Goal: Information Seeking & Learning: Find specific fact

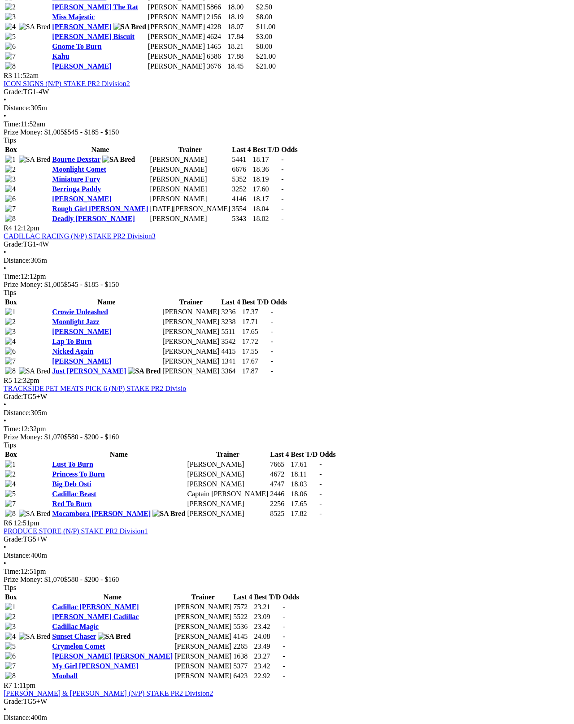
scroll to position [729, 0]
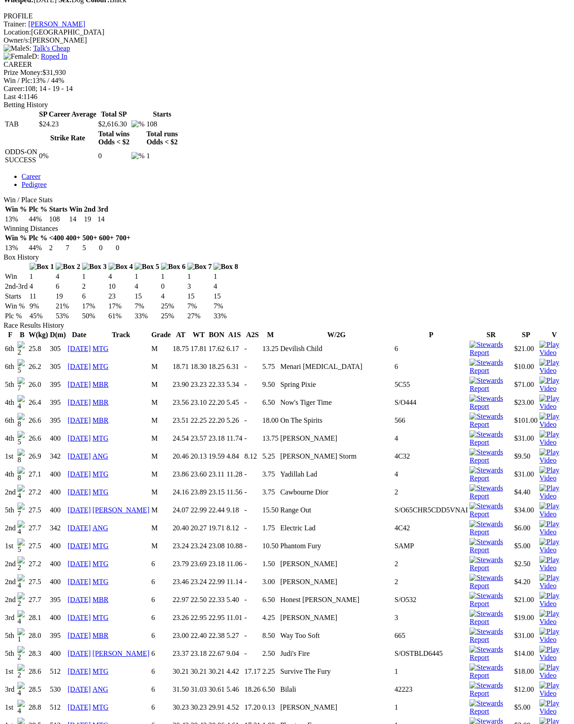
scroll to position [334, 0]
click at [91, 345] on link "22 Jan 23" at bounding box center [79, 349] width 23 height 8
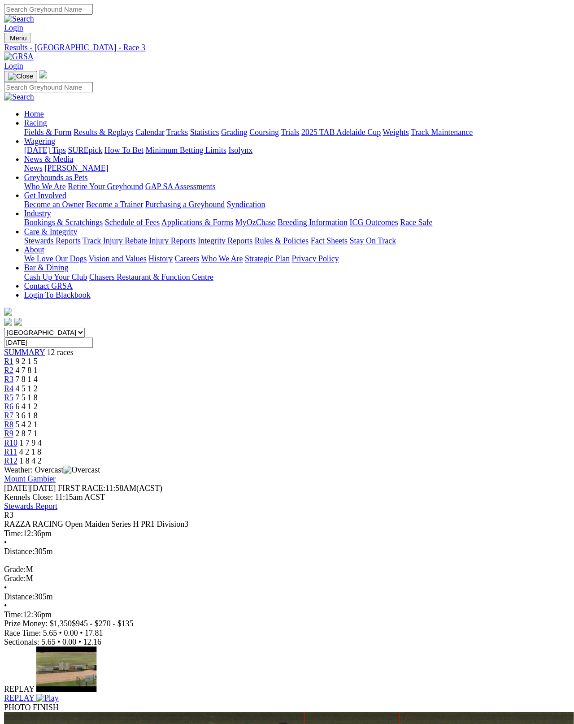
scroll to position [4, 0]
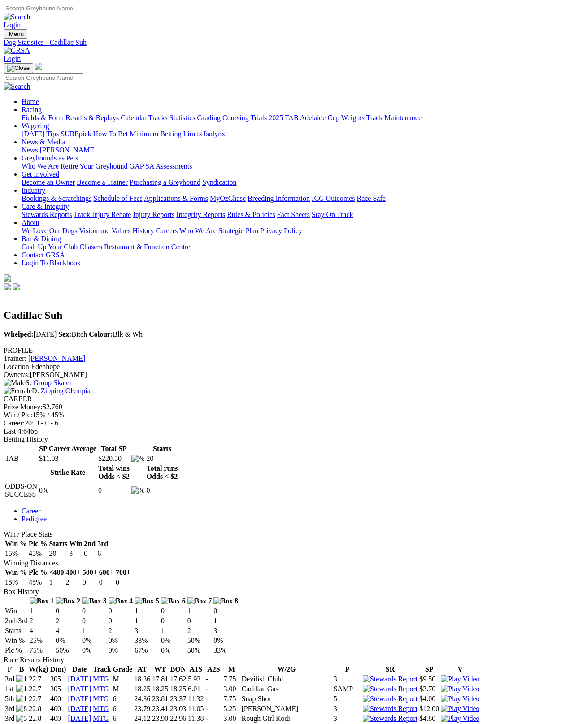
scroll to position [4, 0]
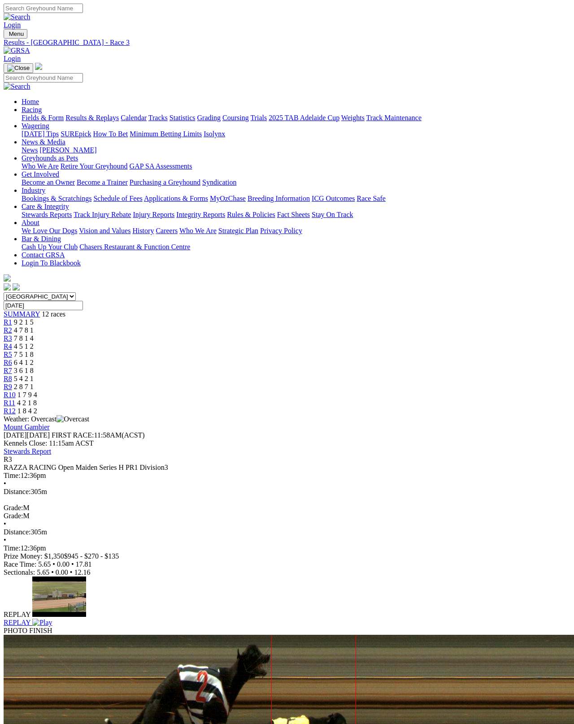
scroll to position [62, 0]
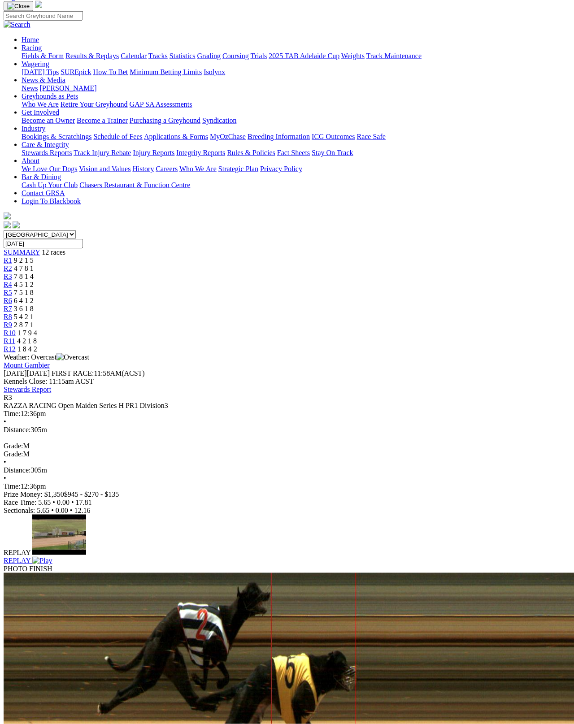
click at [34, 257] on span "9 2 1 5" at bounding box center [24, 261] width 20 height 8
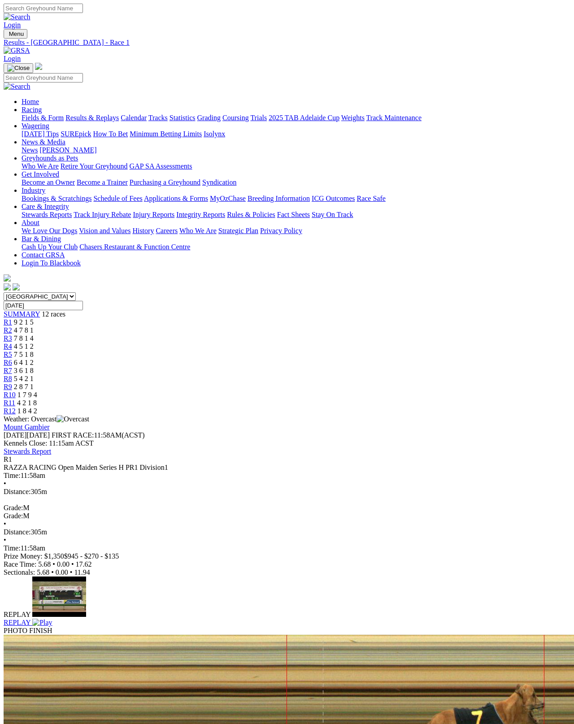
scroll to position [4, 0]
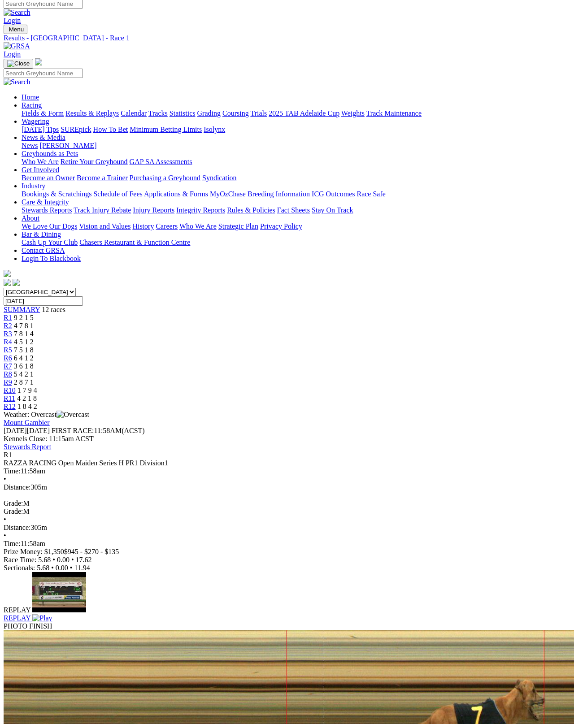
click at [12, 322] on link "R2" at bounding box center [8, 326] width 9 height 8
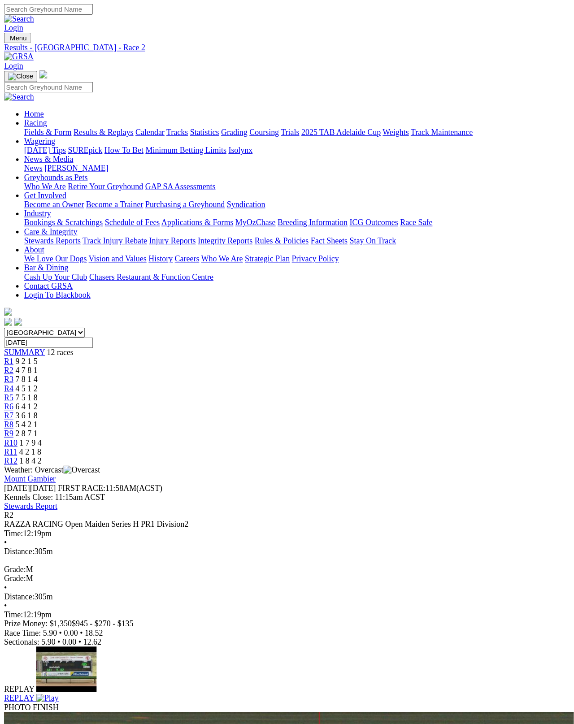
scroll to position [4, 0]
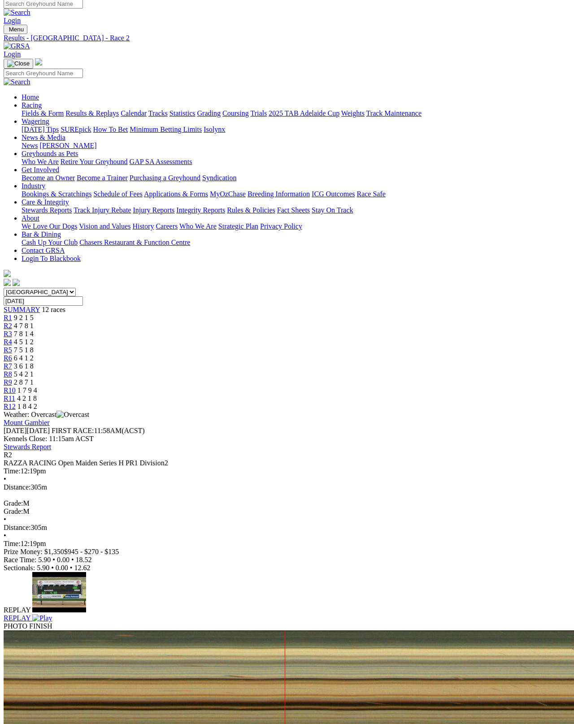
click at [200, 330] on div "R3 7 8 1 4" at bounding box center [287, 334] width 567 height 8
click at [34, 338] on span "4 5 1 2" at bounding box center [24, 342] width 20 height 8
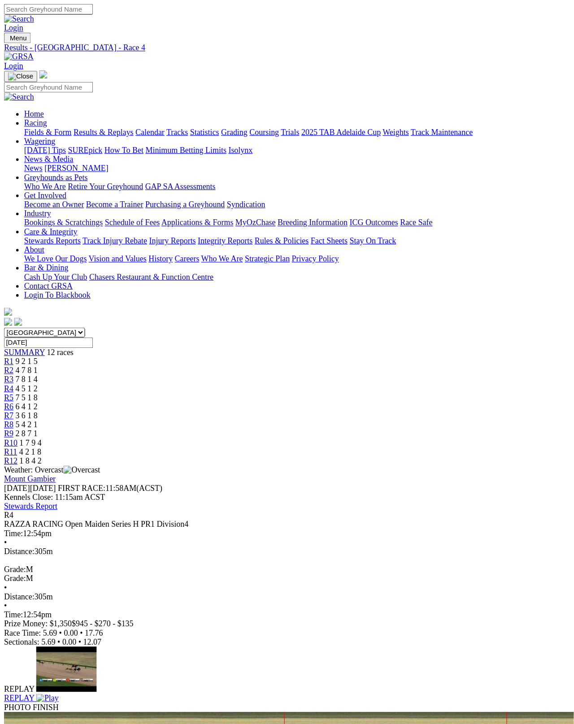
scroll to position [4, 0]
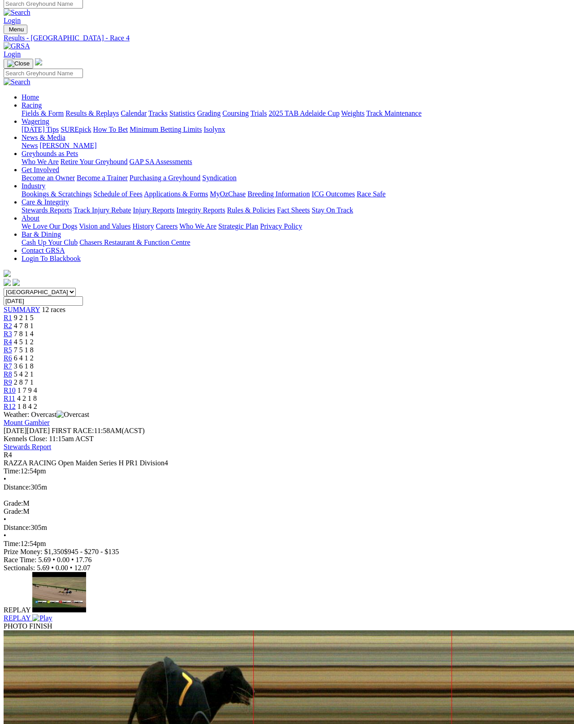
click at [12, 346] on span "R5" at bounding box center [8, 350] width 9 height 8
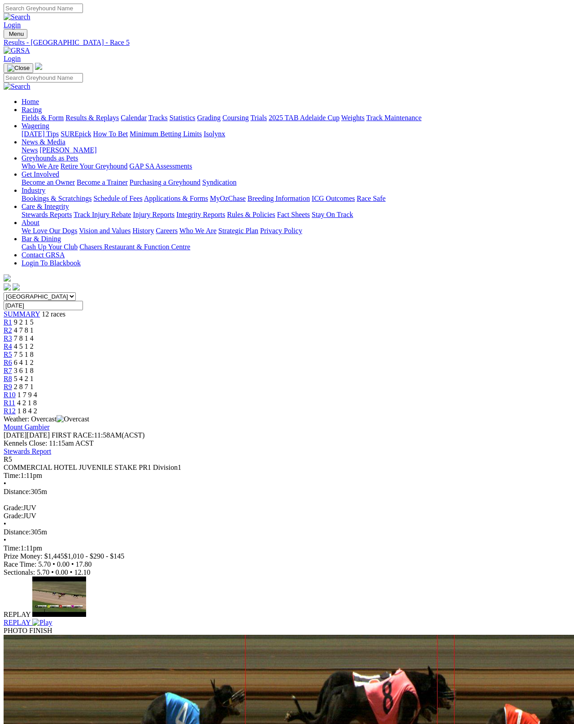
scroll to position [4, 0]
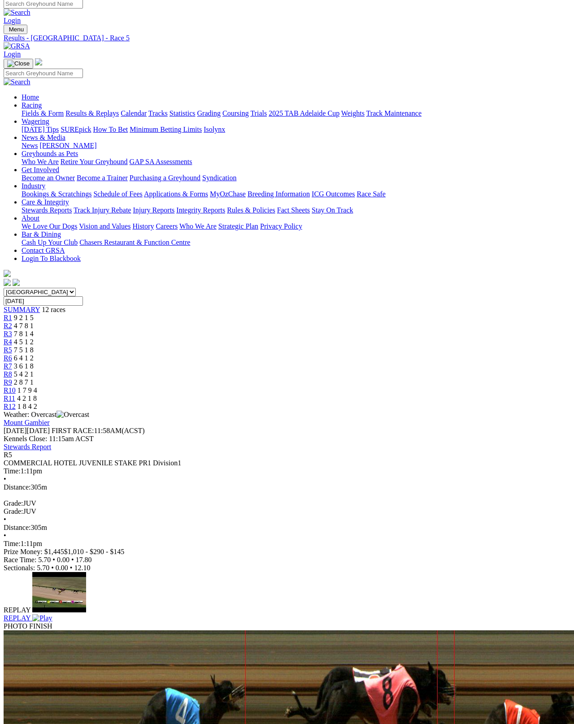
click at [12, 354] on span "R6" at bounding box center [8, 358] width 9 height 8
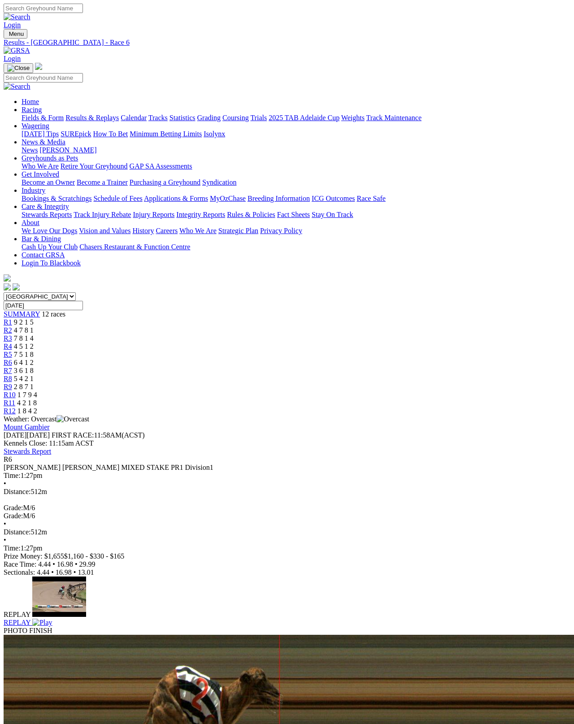
scroll to position [4, 0]
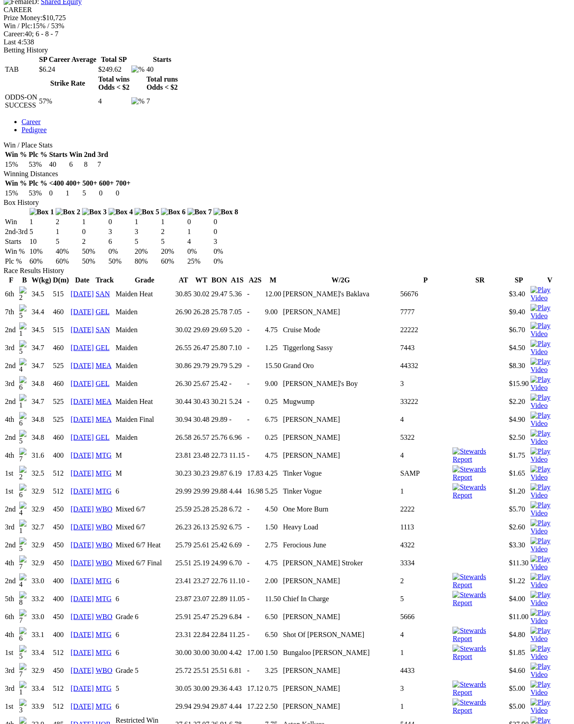
scroll to position [390, 0]
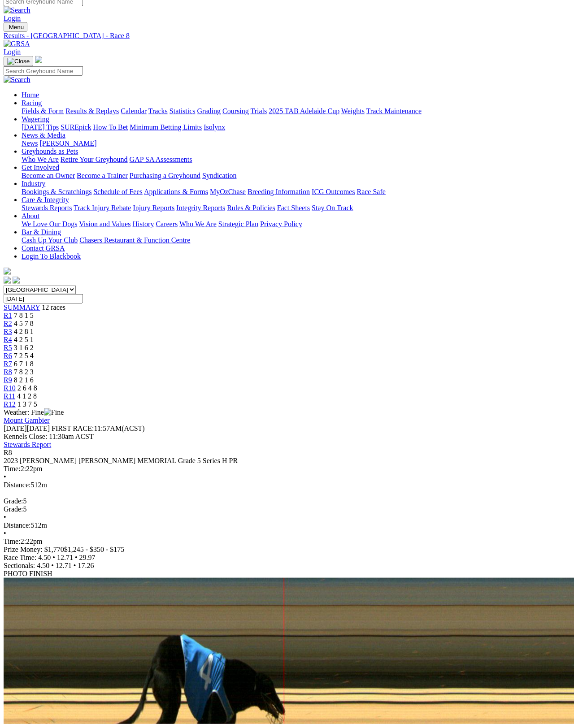
scroll to position [8, 0]
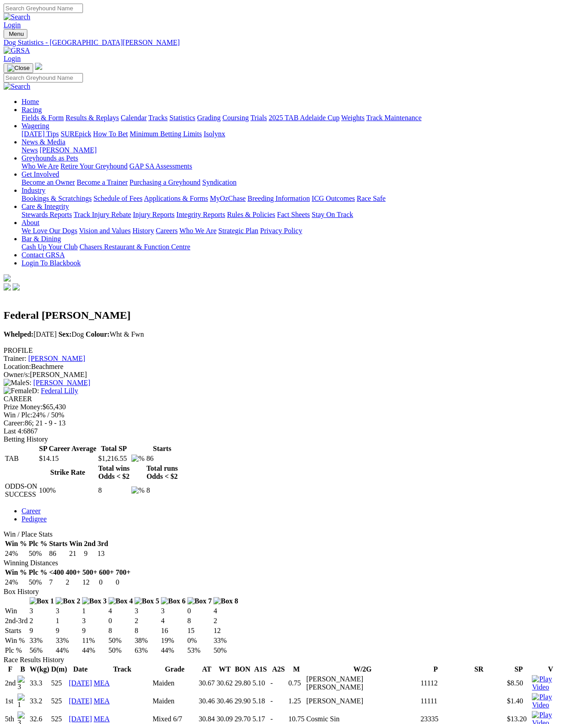
click at [85, 355] on link "[PERSON_NAME]" at bounding box center [56, 359] width 57 height 8
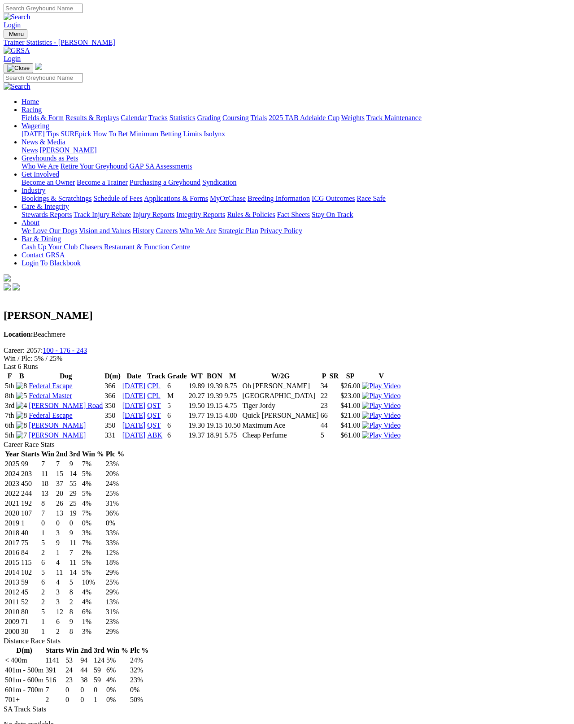
scroll to position [4, 0]
